Goal: Find specific page/section: Find specific page/section

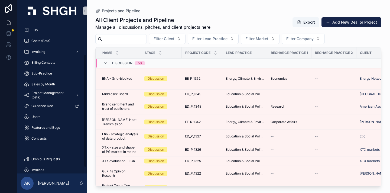
scroll to position [52, 0]
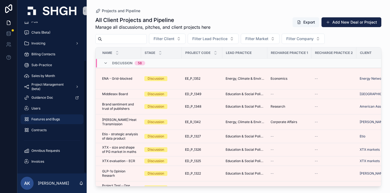
click at [50, 120] on span "Features and Bugs" at bounding box center [45, 119] width 28 height 4
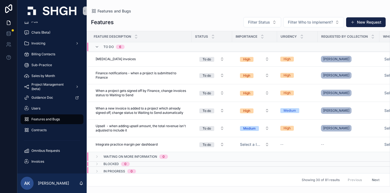
click at [221, 6] on div "Features and Bugs Features Filter Status Filter Who to implement? New Request F…" at bounding box center [239, 93] width 304 height 187
click at [226, 5] on div "Features and Bugs Features Filter Status Filter Who to implement? New Request F…" at bounding box center [239, 93] width 304 height 187
click at [222, 9] on div "Features and Bugs Features Filter Status Filter Who to implement? New Request F…" at bounding box center [239, 93] width 304 height 187
click at [220, 9] on div "Features and Bugs" at bounding box center [238, 11] width 295 height 5
click at [335, 5] on div "Features and Bugs Features Filter Status Filter Who to implement? New Request F…" at bounding box center [239, 93] width 304 height 187
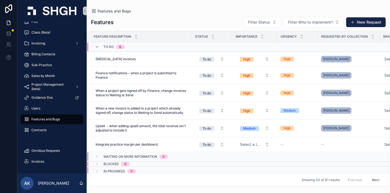
click at [240, 7] on div "Features and Bugs Features Filter Status Filter Who to implement? New Request F…" at bounding box center [239, 93] width 304 height 187
click at [223, 8] on div "Features and Bugs Features Filter Status Filter Who to implement? New Request F…" at bounding box center [239, 93] width 304 height 187
click at [193, 17] on div "Features Filter Status Filter Who to implement? New Request Feature Description…" at bounding box center [239, 100] width 304 height 173
click at [190, 15] on div "Features Filter Status Filter Who to implement? New Request Feature Description…" at bounding box center [239, 100] width 304 height 173
click at [190, 16] on div "Features Filter Status Filter Who to implement? New Request Feature Description…" at bounding box center [239, 100] width 304 height 173
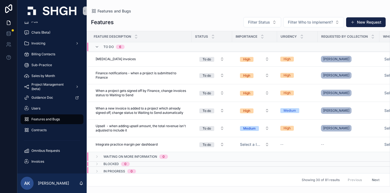
click at [192, 17] on div "Features Filter Status Filter Who to implement? New Request" at bounding box center [238, 22] width 295 height 11
click at [226, 19] on div "Features Filter Status Filter Who to implement? New Request" at bounding box center [238, 22] width 295 height 11
click at [191, 12] on div "Features and Bugs" at bounding box center [238, 11] width 295 height 5
click at [182, 5] on div "Features and Bugs Features Filter Status Filter Who to implement? New Request F…" at bounding box center [239, 93] width 304 height 187
